Goal: Task Accomplishment & Management: Complete application form

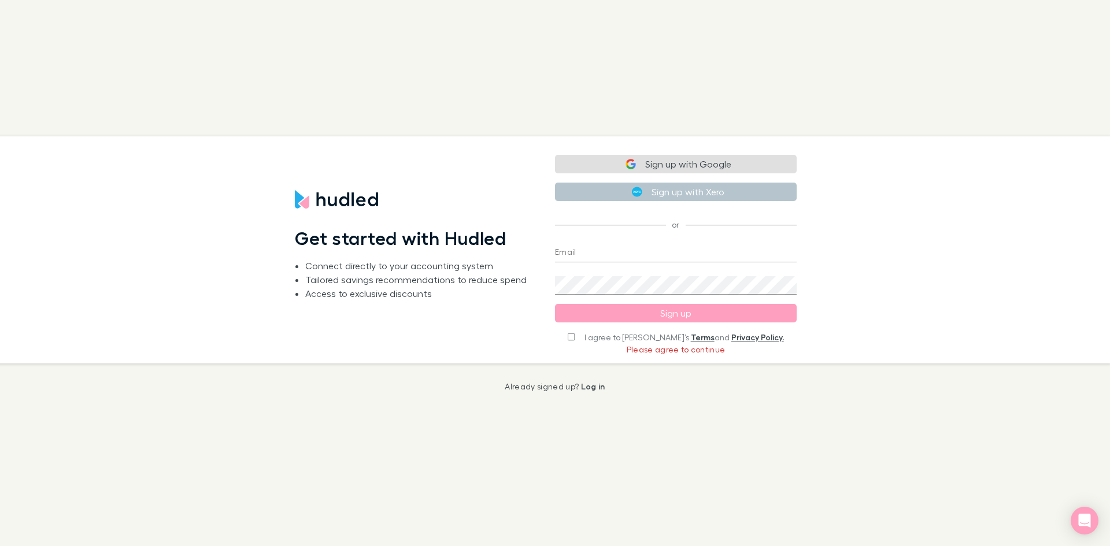
click at [575, 338] on input "I agree to [PERSON_NAME]’s Terms and Privacy Policy." at bounding box center [571, 337] width 7 height 8
checkbox input "true"
click at [688, 167] on button "Sign up with Google" at bounding box center [676, 166] width 242 height 19
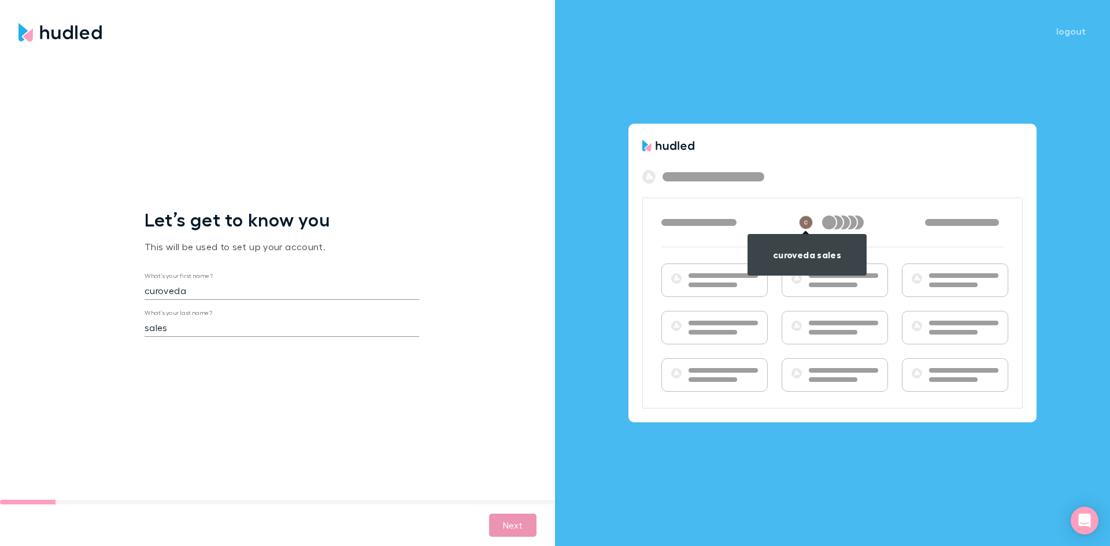
click at [519, 522] on button "Next" at bounding box center [512, 525] width 47 height 23
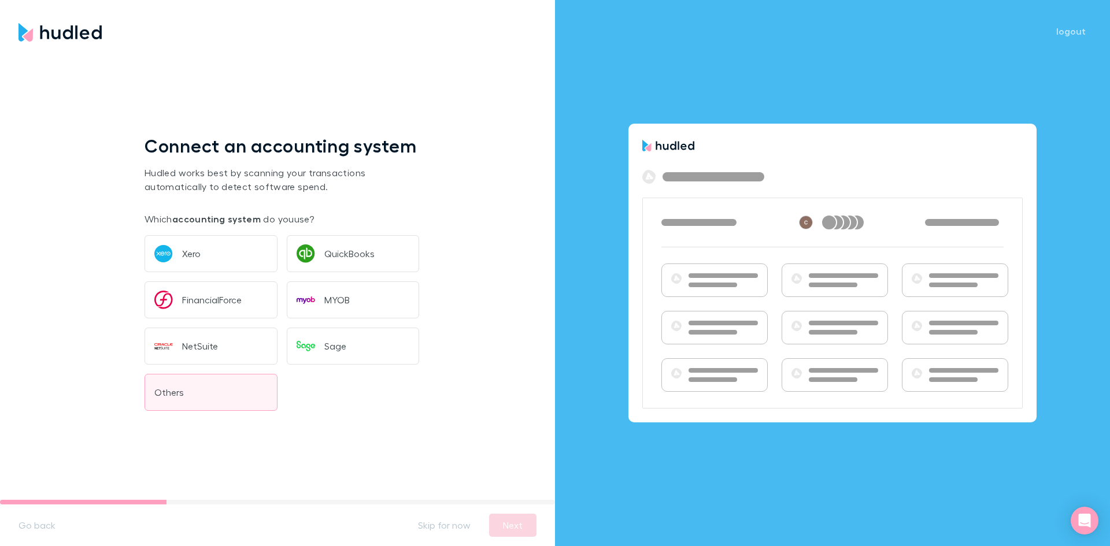
click at [204, 393] on button "Others" at bounding box center [211, 392] width 133 height 37
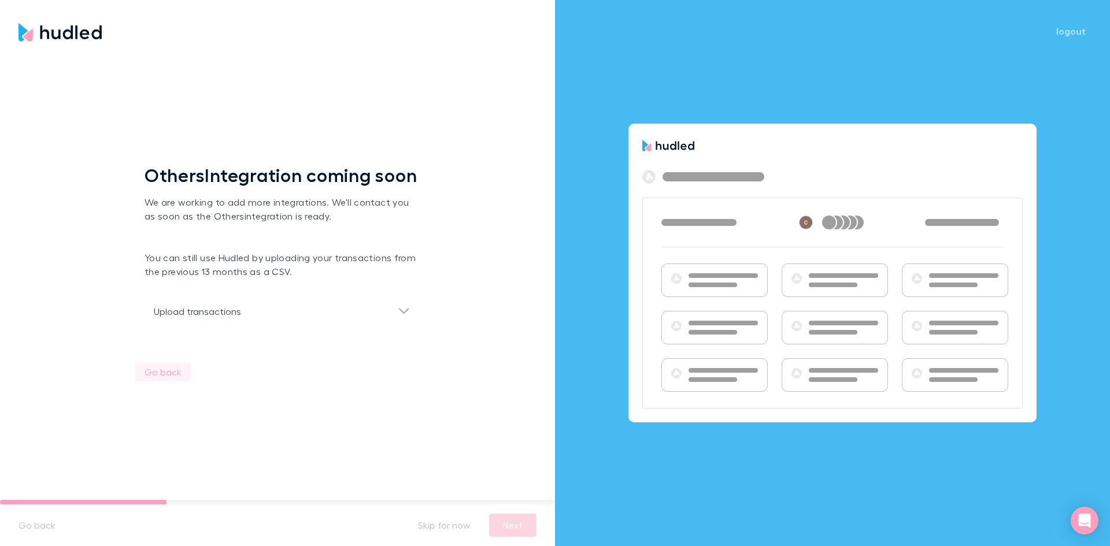
click at [157, 376] on button "Go back" at bounding box center [163, 372] width 56 height 19
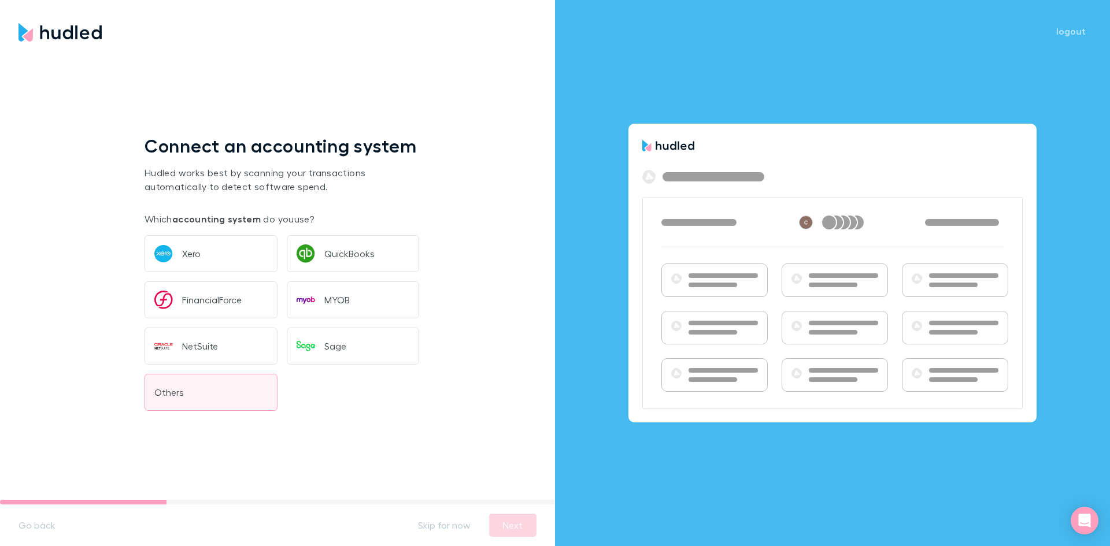
click at [224, 389] on button "Others" at bounding box center [211, 392] width 133 height 37
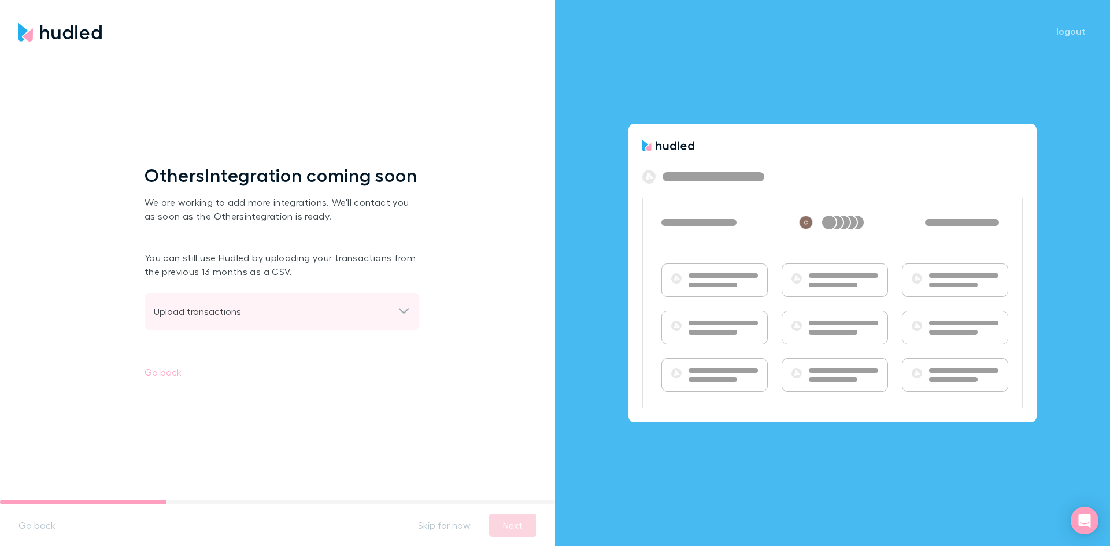
click at [359, 315] on div "Upload transactions" at bounding box center [276, 312] width 244 height 14
